Goal: Transaction & Acquisition: Purchase product/service

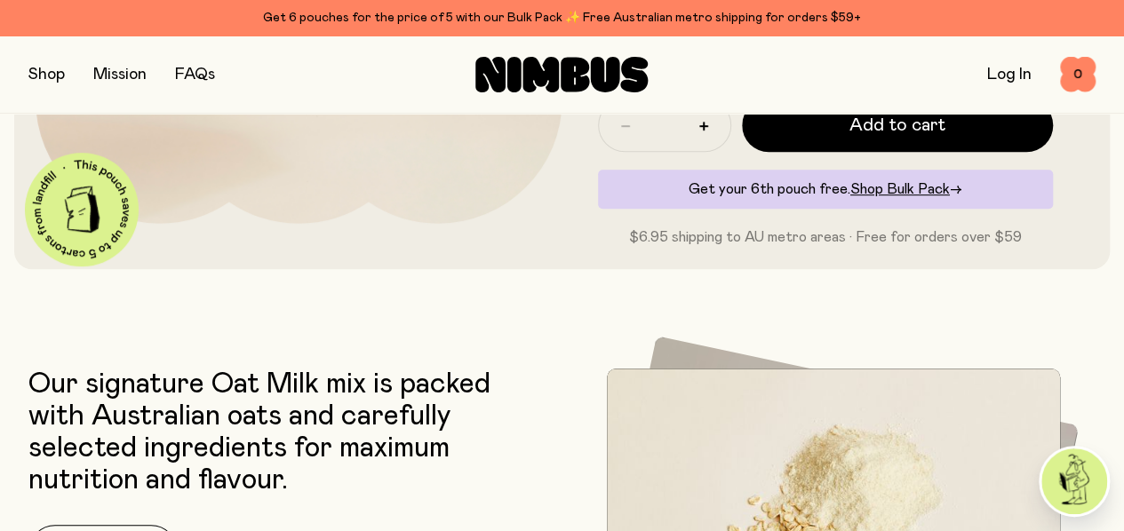
scroll to position [355, 0]
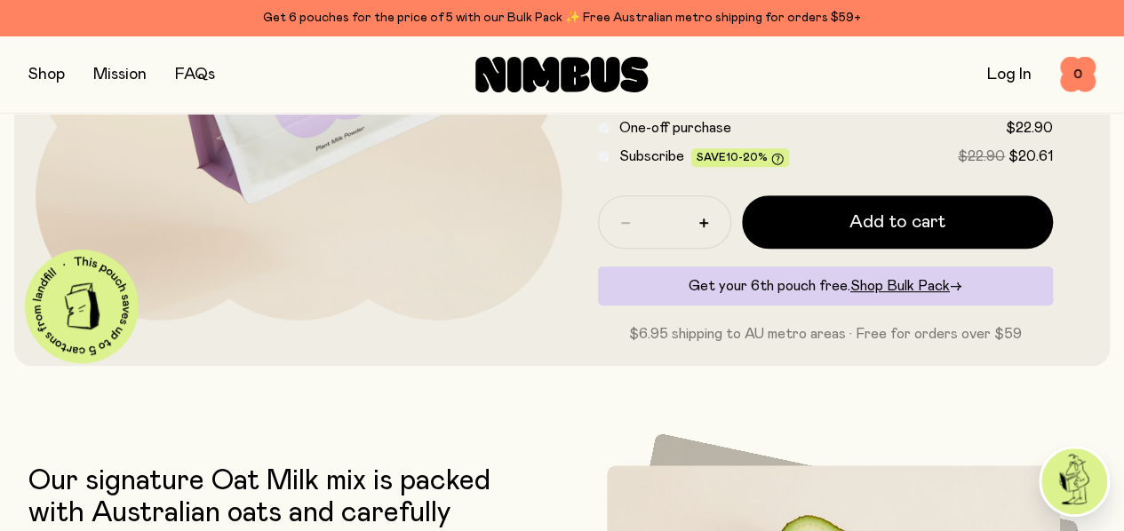
click at [44, 75] on button "button" at bounding box center [46, 74] width 36 height 25
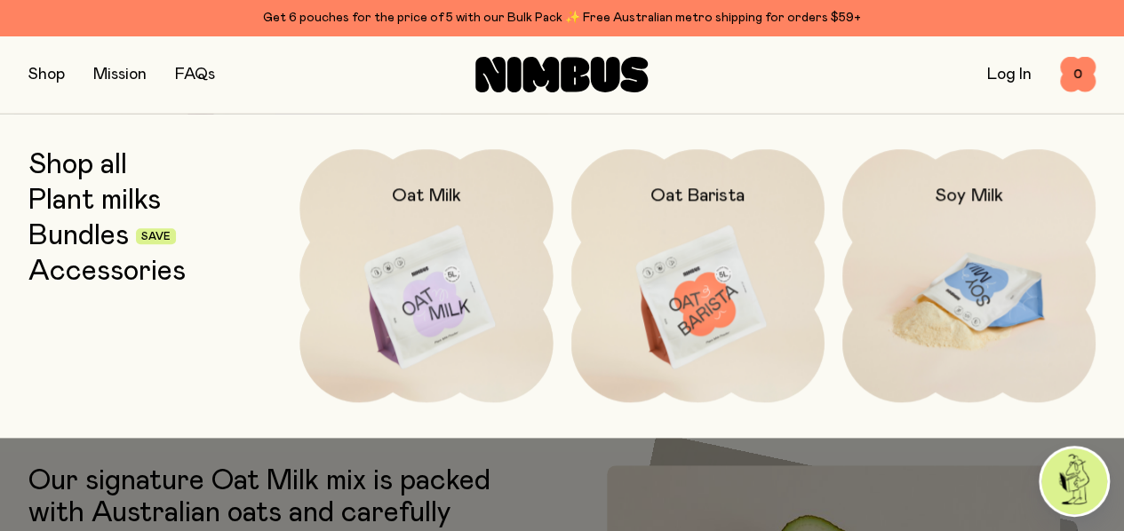
click at [944, 290] on img at bounding box center [968, 298] width 253 height 298
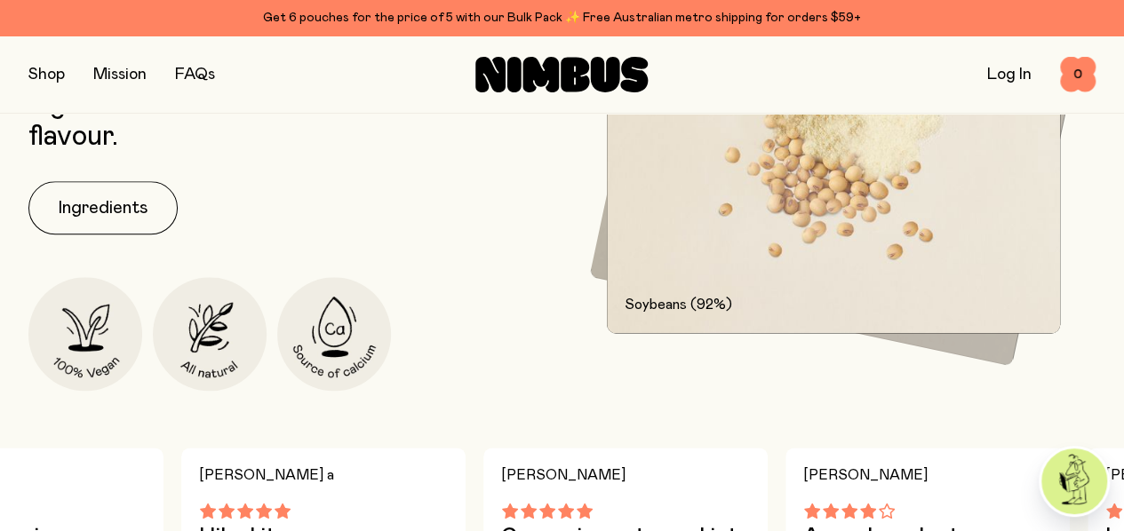
scroll to position [977, 0]
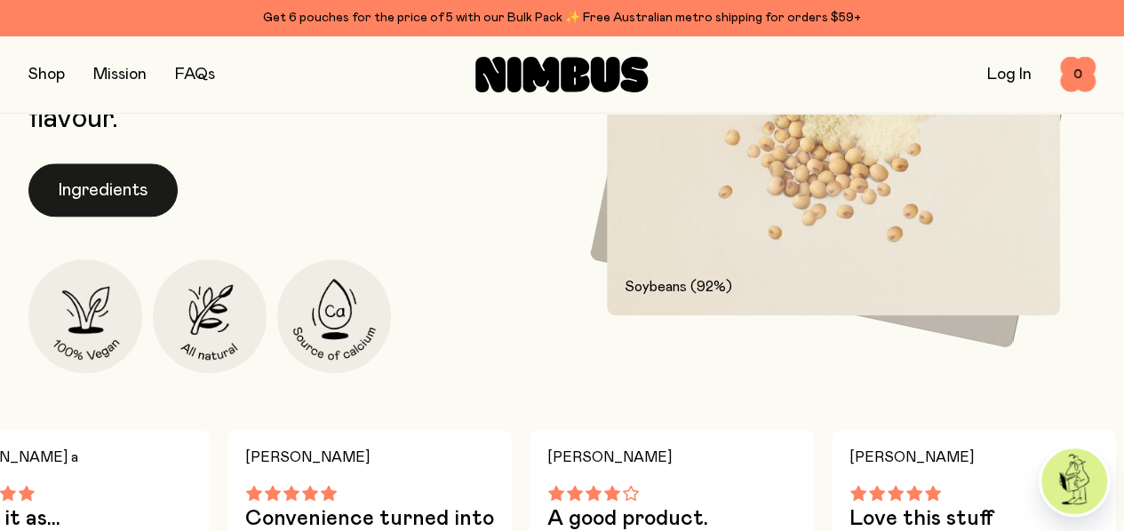
click at [76, 217] on button "Ingredients" at bounding box center [102, 189] width 149 height 53
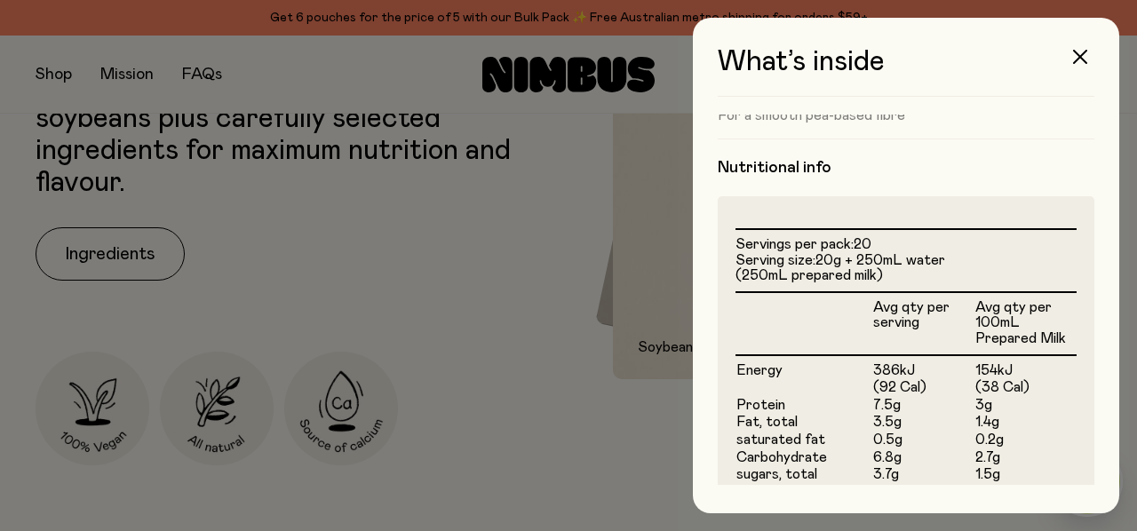
scroll to position [350, 0]
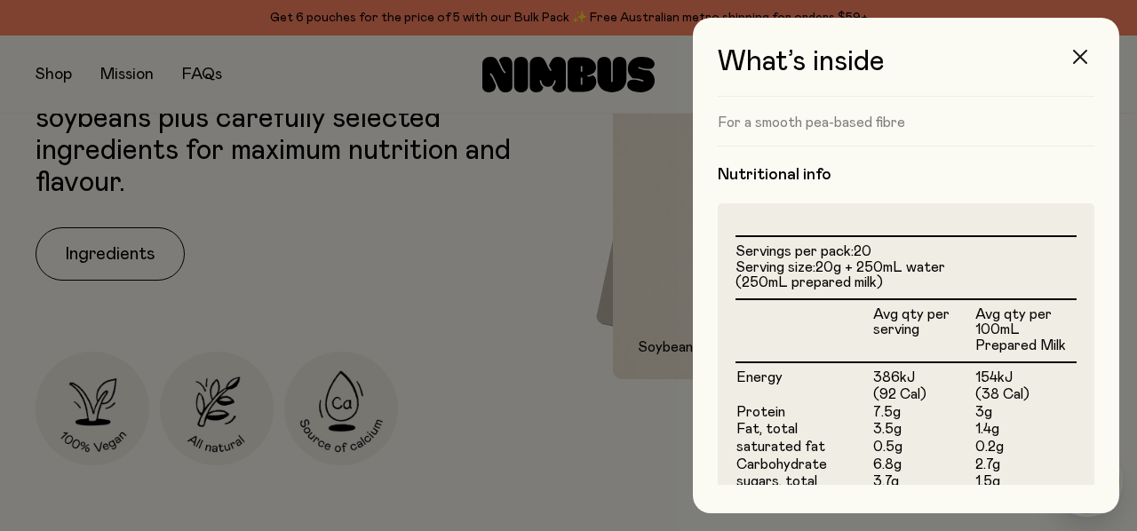
click at [1086, 60] on icon "button" at bounding box center [1080, 57] width 14 height 14
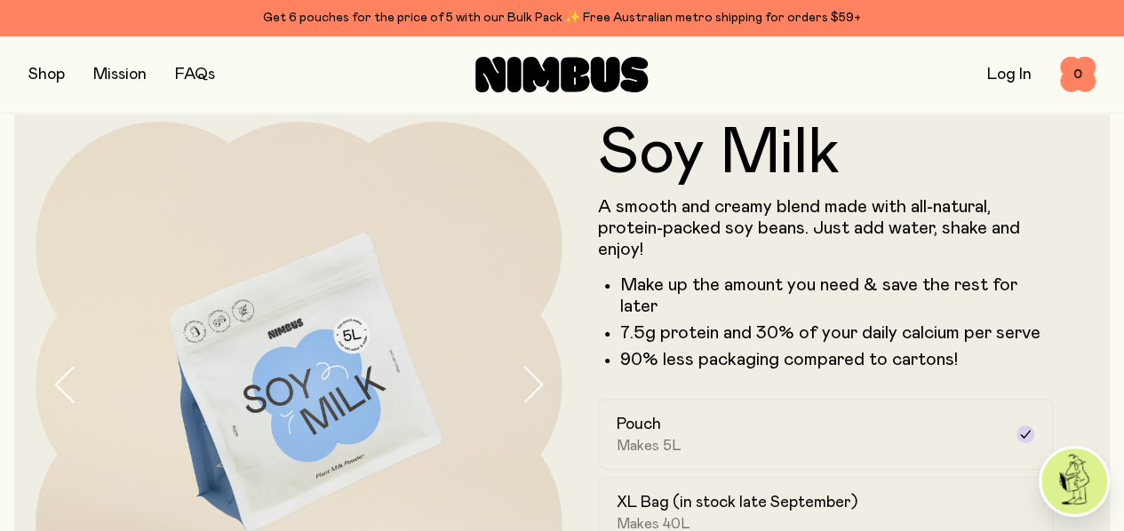
scroll to position [0, 0]
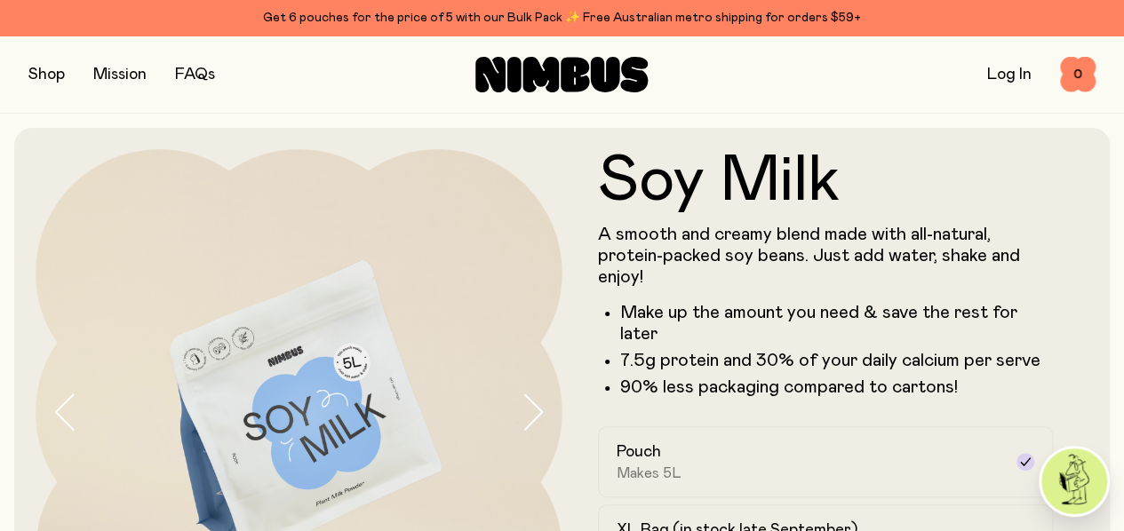
click at [1002, 81] on link "Log In" at bounding box center [1009, 75] width 44 height 16
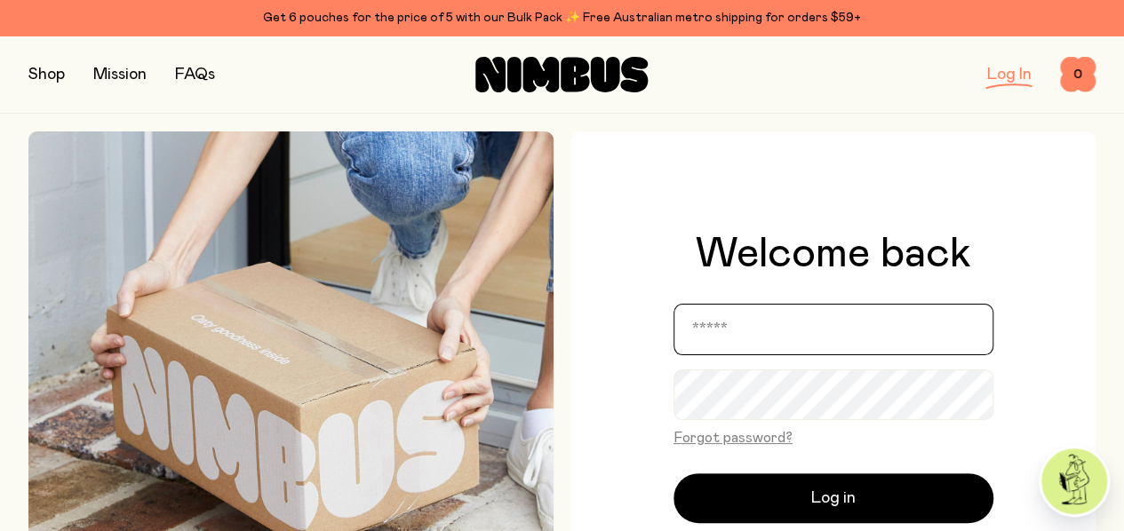
click at [820, 326] on input "email" at bounding box center [833, 330] width 320 height 52
type input "**********"
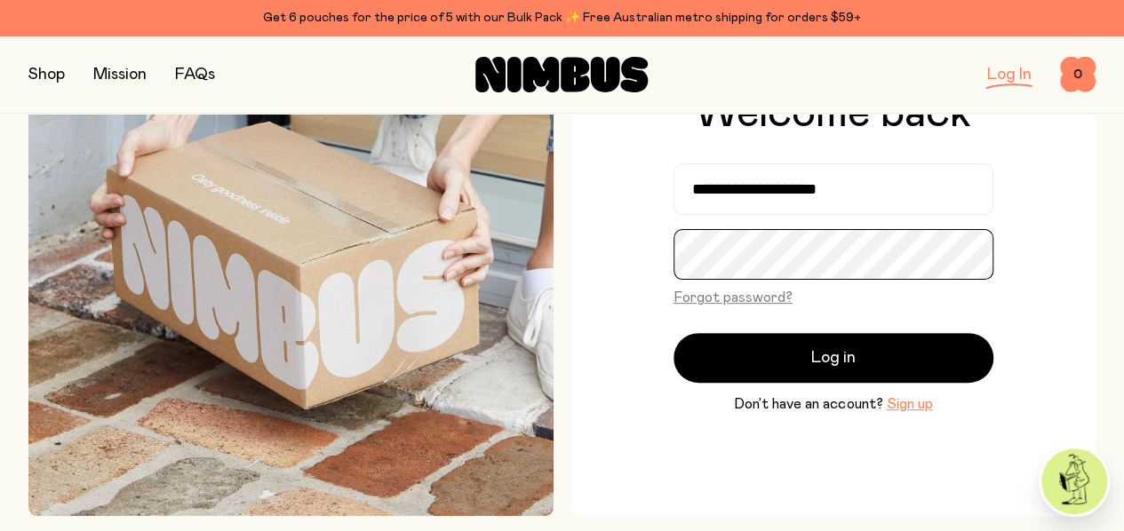
scroll to position [89, 0]
